Goal: Task Accomplishment & Management: Use online tool/utility

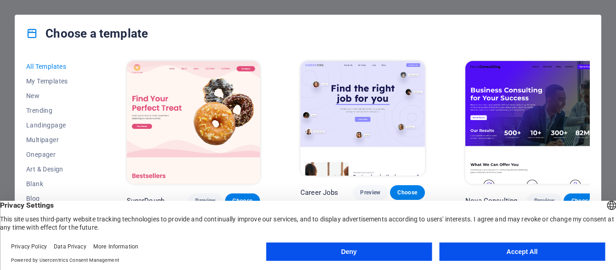
click at [483, 248] on button "Accept All" at bounding box center [522, 252] width 166 height 18
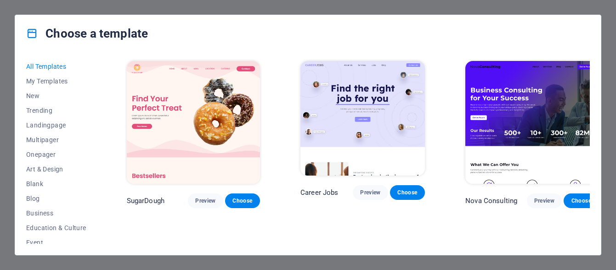
scroll to position [12, 0]
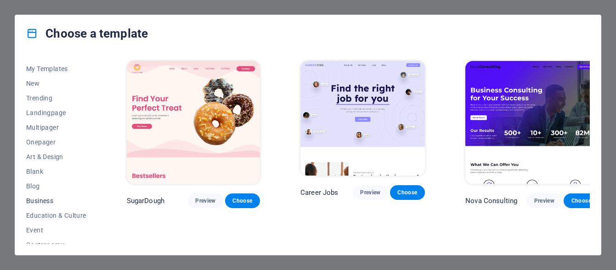
click at [45, 201] on span "Business" at bounding box center [56, 200] width 60 height 7
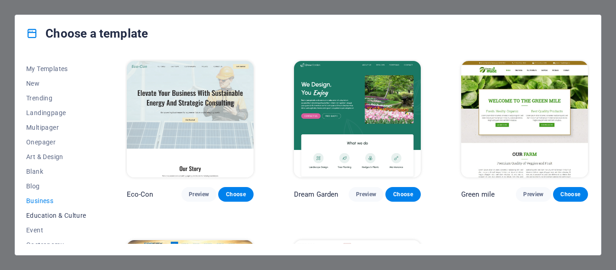
click at [42, 213] on span "Education & Culture" at bounding box center [56, 215] width 60 height 7
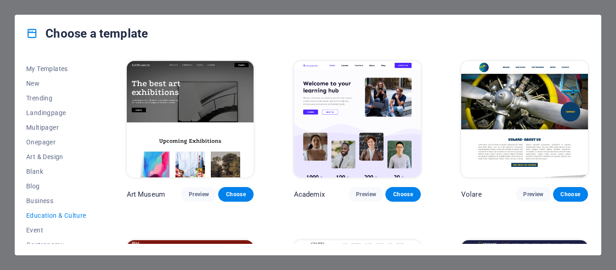
click at [199, 264] on div "Choose a template All Templates My Templates New Trending Landingpage Multipage…" at bounding box center [308, 135] width 616 height 270
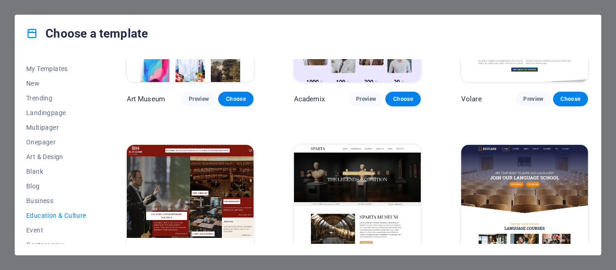
scroll to position [0, 0]
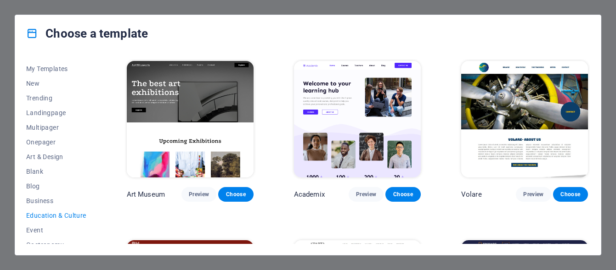
click at [238, 5] on div "Choose a template All Templates My Templates New Trending Landingpage Multipage…" at bounding box center [308, 135] width 616 height 270
drag, startPoint x: 236, startPoint y: 19, endPoint x: 3, endPoint y: 27, distance: 233.3
click at [3, 27] on div "Choose a template All Templates My Templates New Trending Landingpage Multipage…" at bounding box center [308, 135] width 616 height 270
drag, startPoint x: 96, startPoint y: 88, endPoint x: 93, endPoint y: 128, distance: 39.6
click at [93, 132] on div "All Templates My Templates New Trending Landingpage Multipager Onepager Art & D…" at bounding box center [61, 151] width 71 height 185
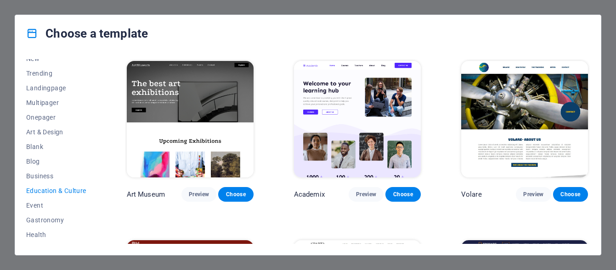
scroll to position [39, 0]
drag, startPoint x: 99, startPoint y: 160, endPoint x: 103, endPoint y: 123, distance: 36.5
click at [93, 189] on div "All Templates My Templates New Trending Landingpage Multipager Onepager Art & D…" at bounding box center [307, 153] width 585 height 203
click at [195, 191] on span "Preview" at bounding box center [199, 194] width 20 height 7
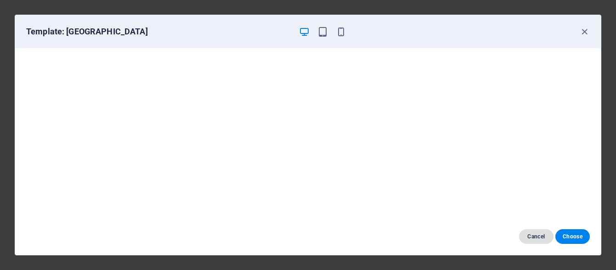
click at [536, 235] on span "Cancel" at bounding box center [536, 236] width 20 height 7
